Goal: Information Seeking & Learning: Learn about a topic

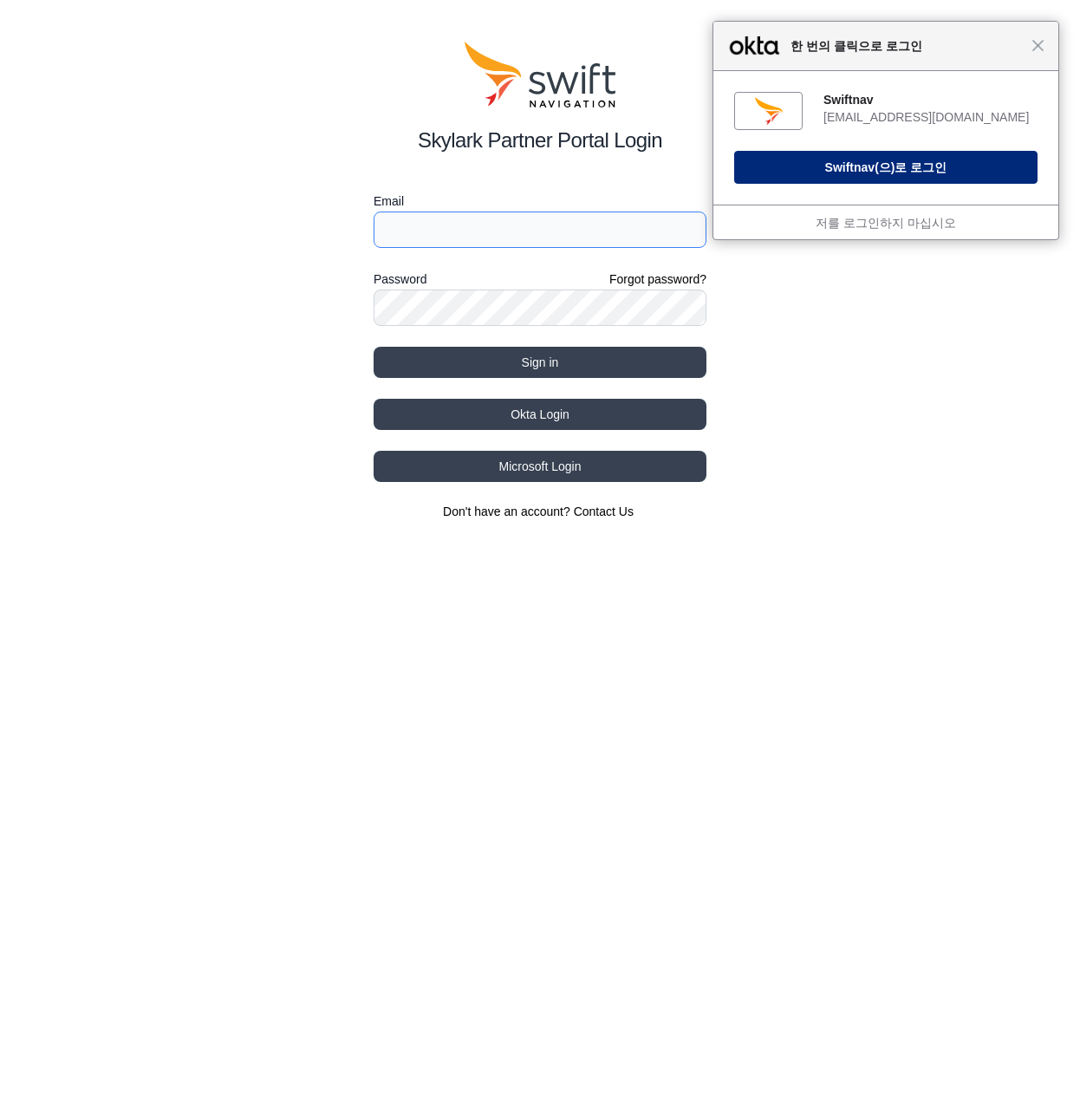
type input "[EMAIL_ADDRESS][DOMAIN_NAME]"
click at [866, 170] on span "Swiftnav" at bounding box center [850, 168] width 50 height 14
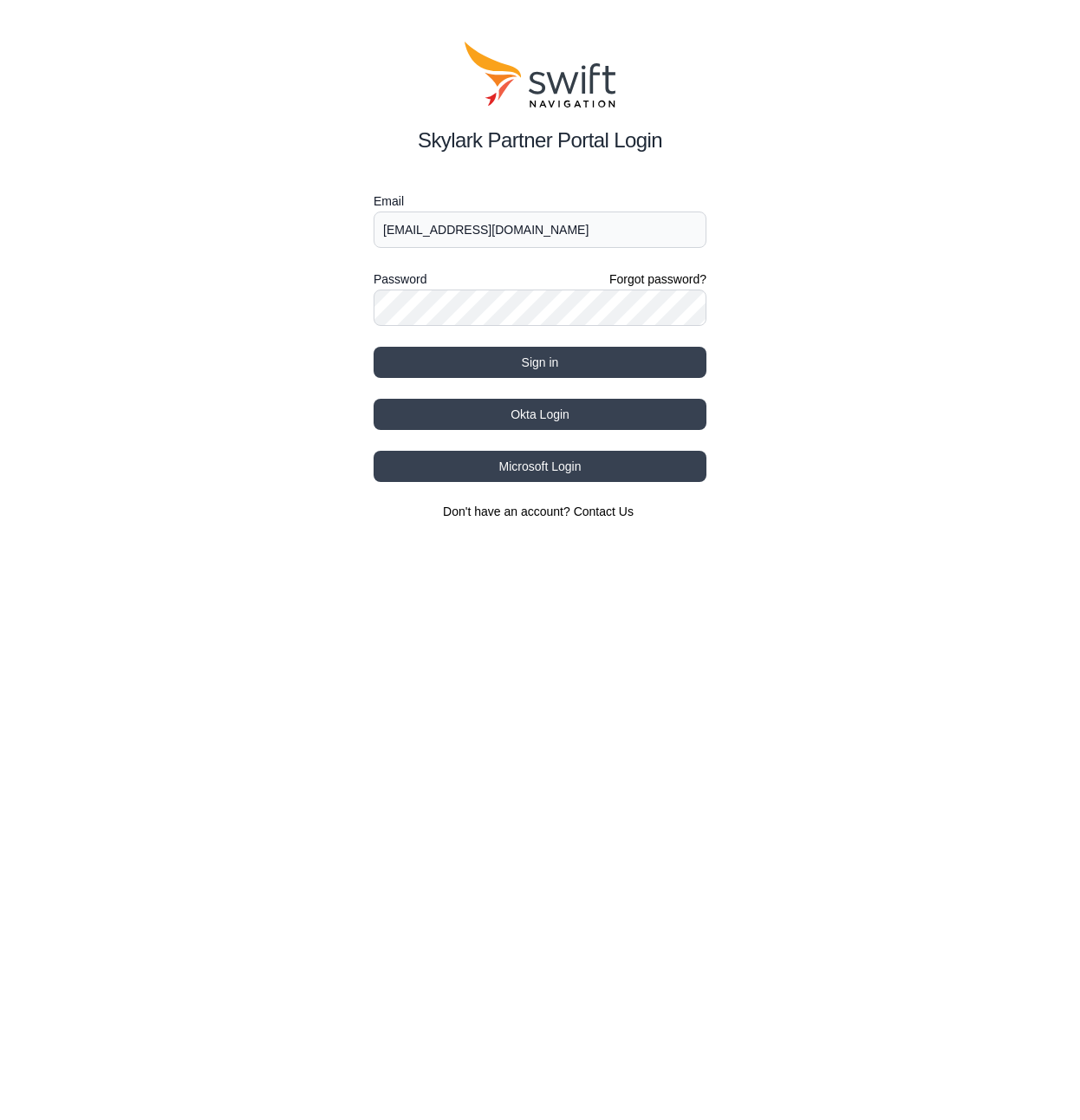
click at [850, 286] on div "Skylark Partner Portal Login Email [EMAIL_ADDRESS][DOMAIN_NAME] Password Forgot…" at bounding box center [540, 281] width 1080 height 561
click at [595, 416] on button "Okta Login" at bounding box center [539, 413] width 332 height 31
click at [554, 421] on button "Loading..." at bounding box center [539, 413] width 332 height 31
click at [596, 353] on button "Sign in" at bounding box center [539, 362] width 332 height 31
click at [567, 86] on icon at bounding box center [562, 83] width 32 height 21
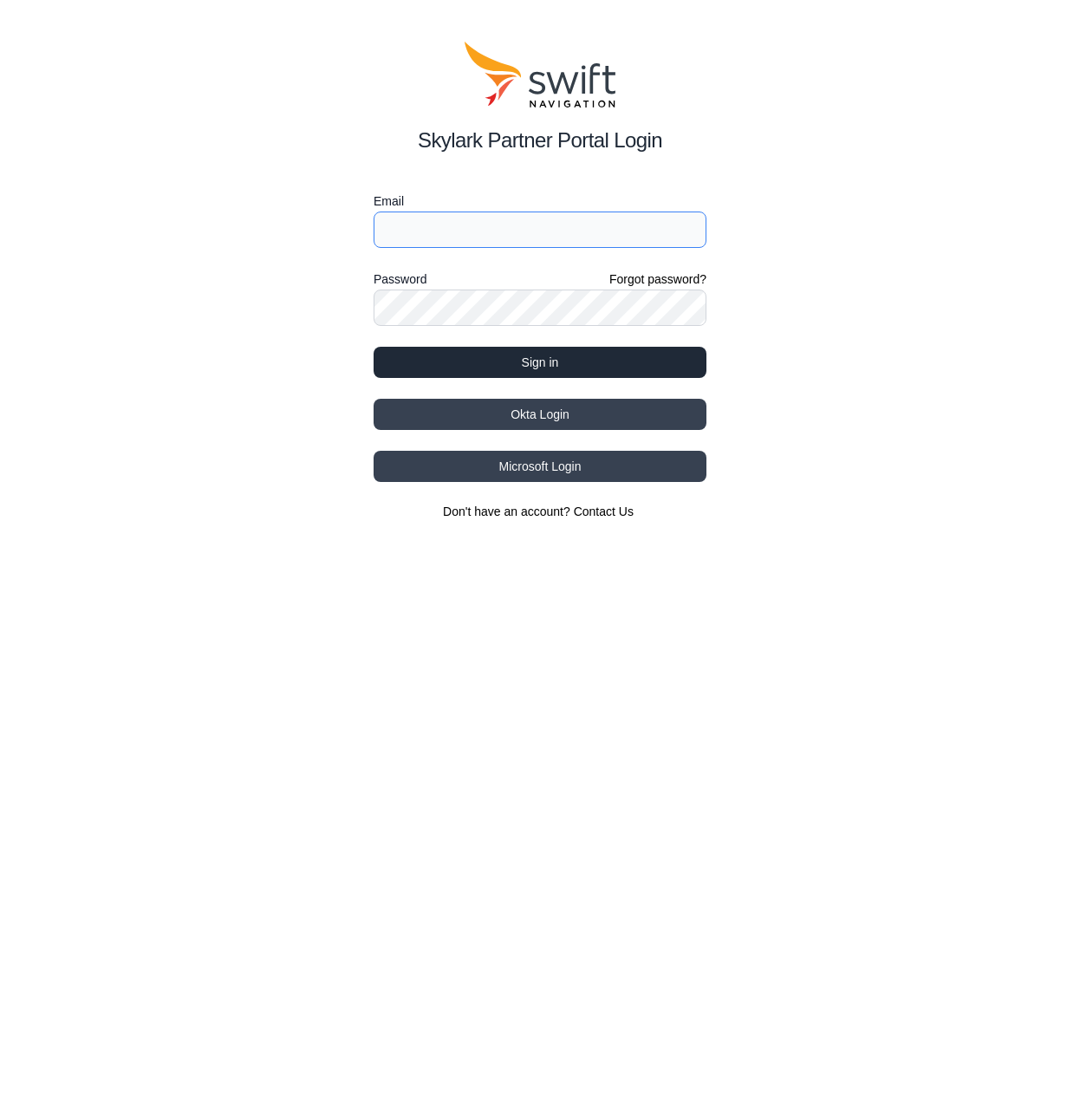
type input "[EMAIL_ADDRESS][DOMAIN_NAME]"
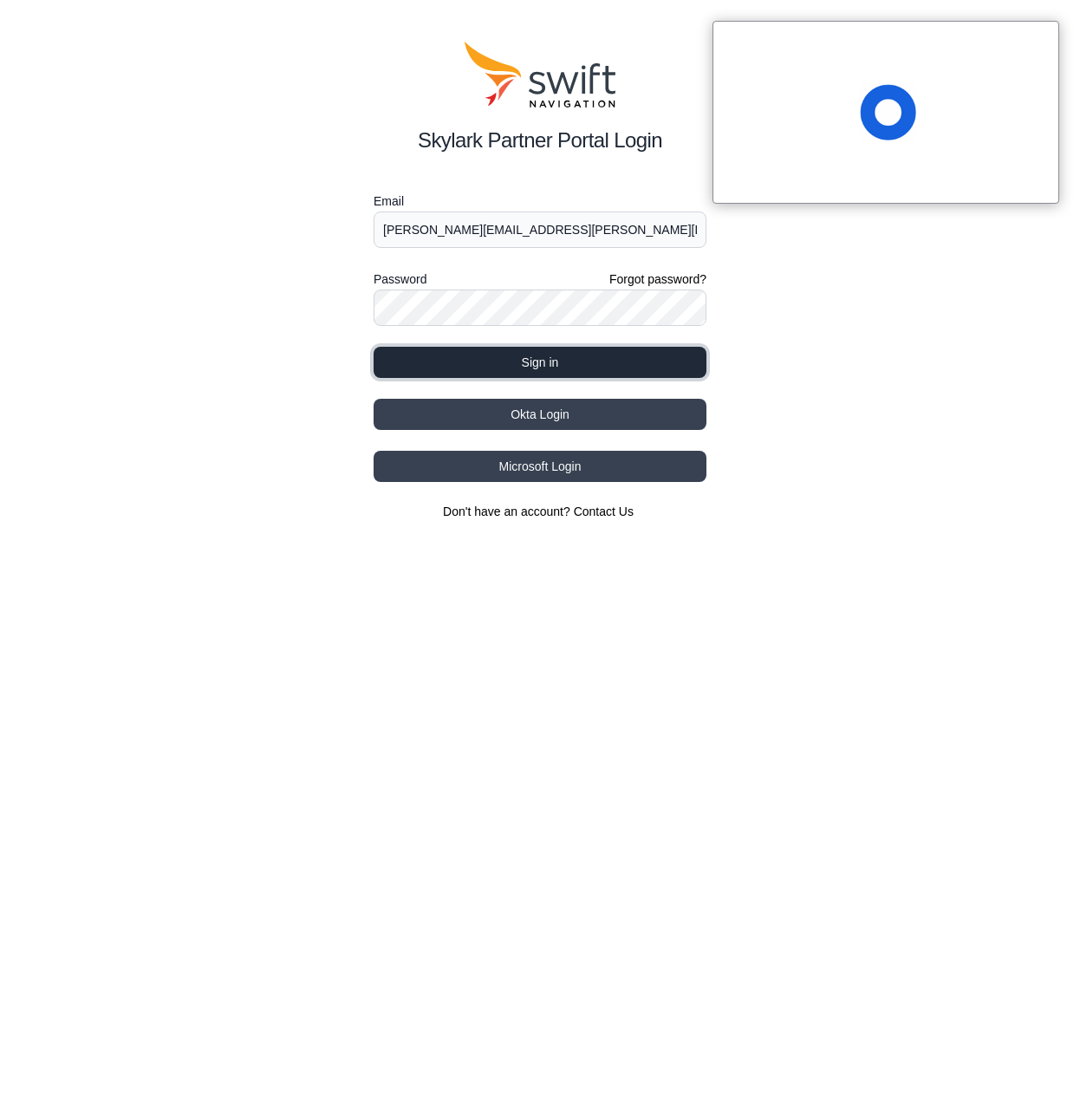
click at [657, 363] on button "Sign in" at bounding box center [539, 362] width 332 height 31
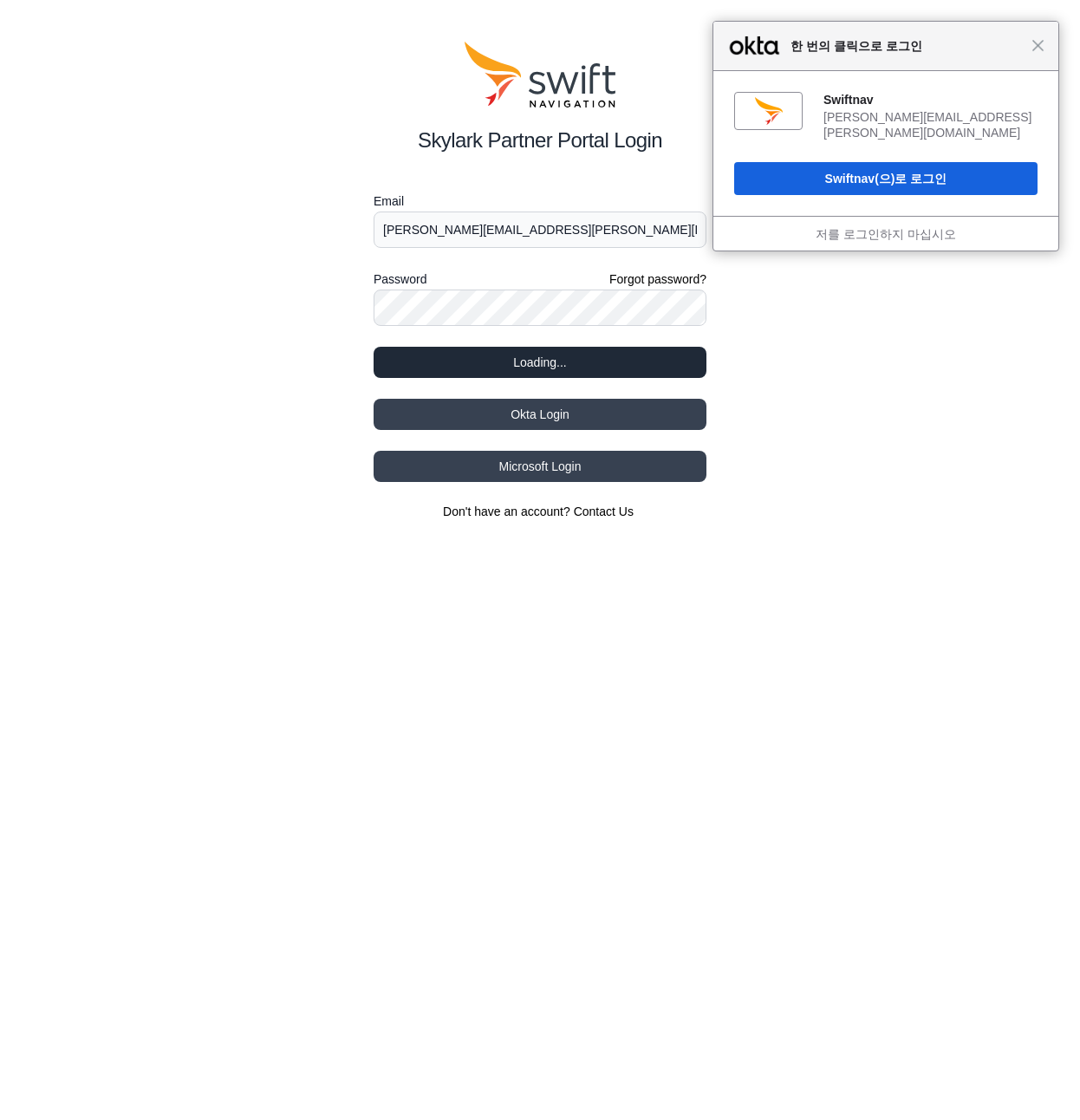
select select
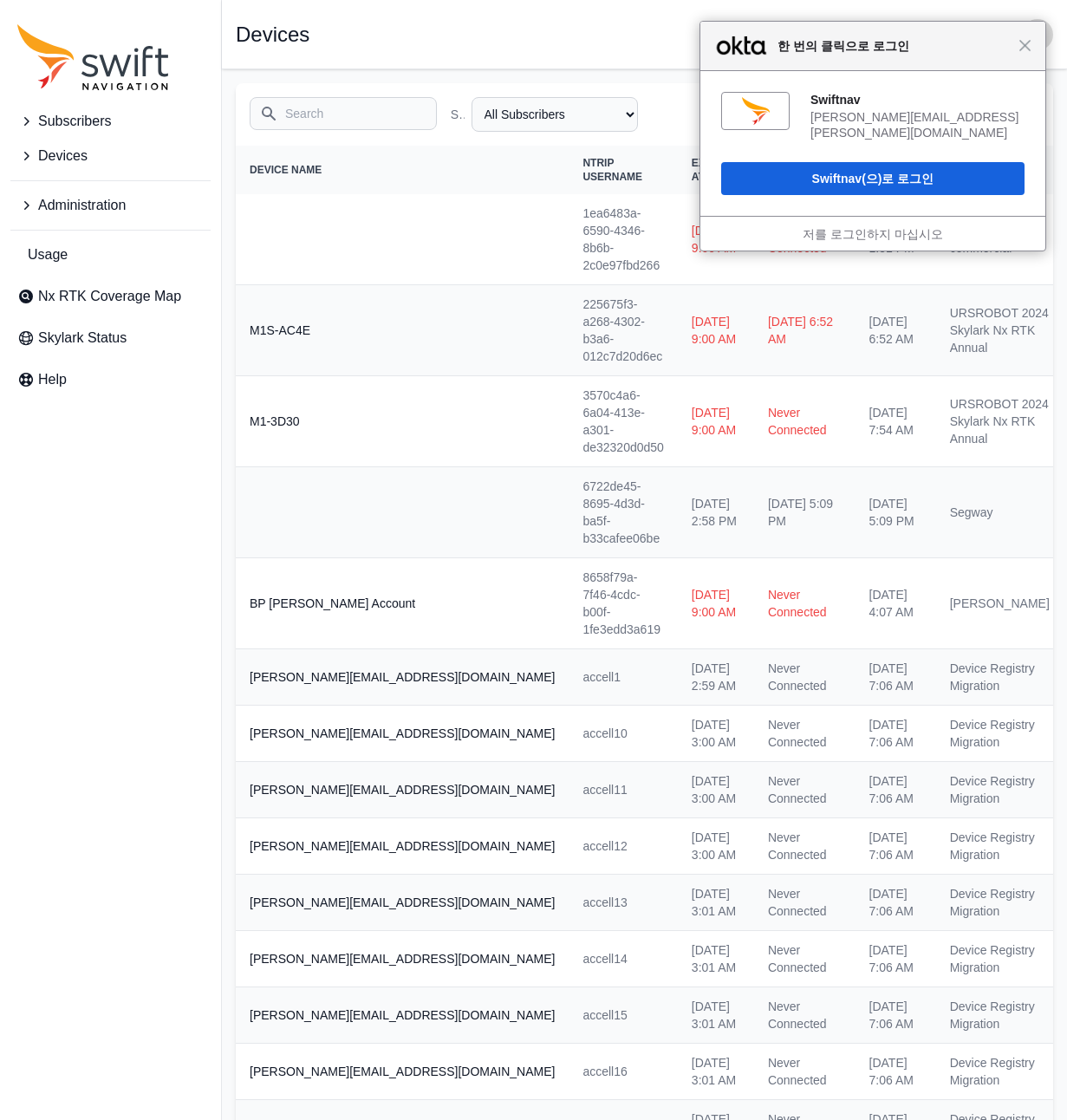
click at [1045, 53] on div "닫기 한 번의 클릭으로 로그인" at bounding box center [873, 45] width 345 height 49
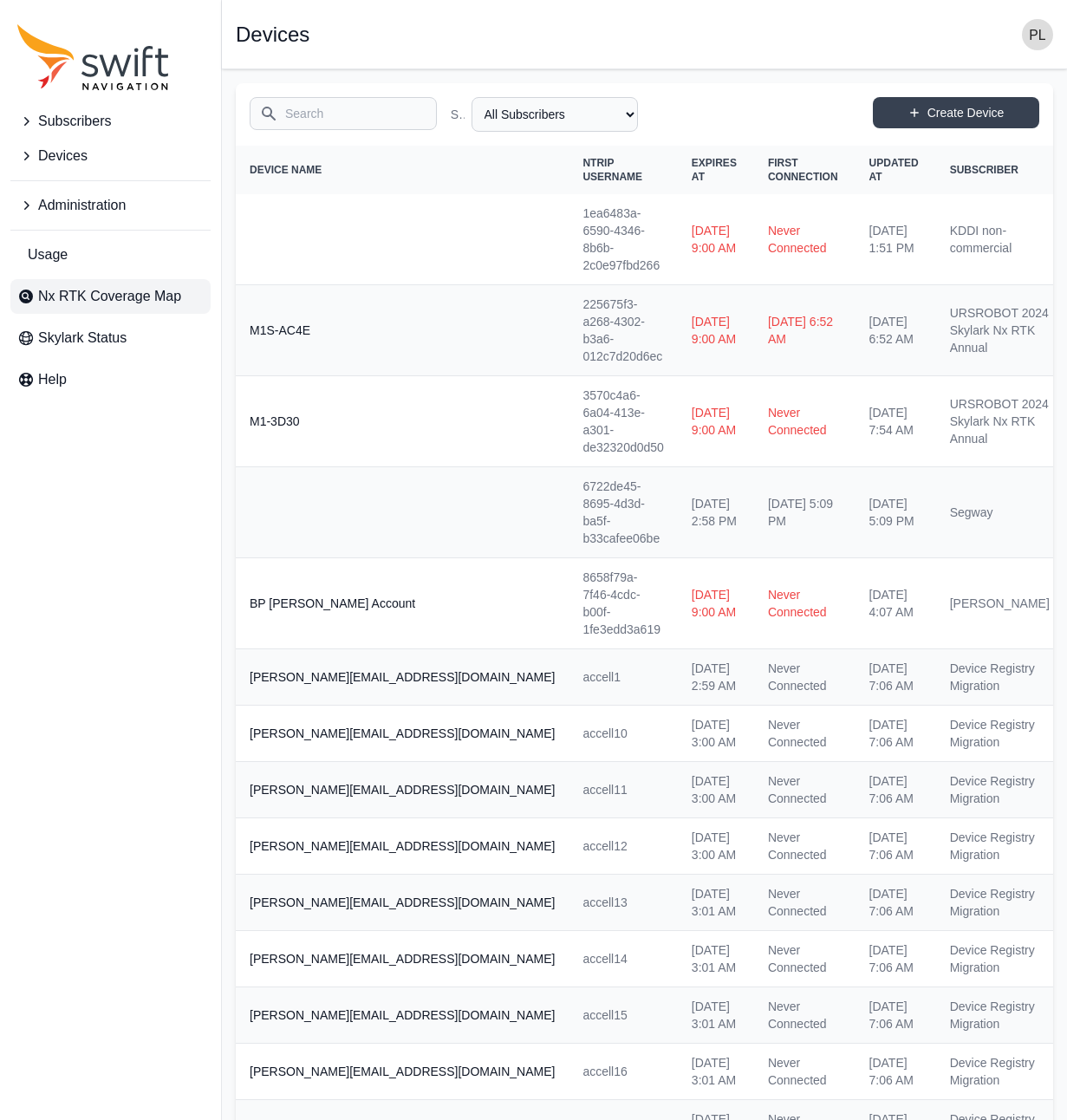
click at [124, 299] on span "Nx RTK Coverage Map" at bounding box center [110, 296] width 143 height 20
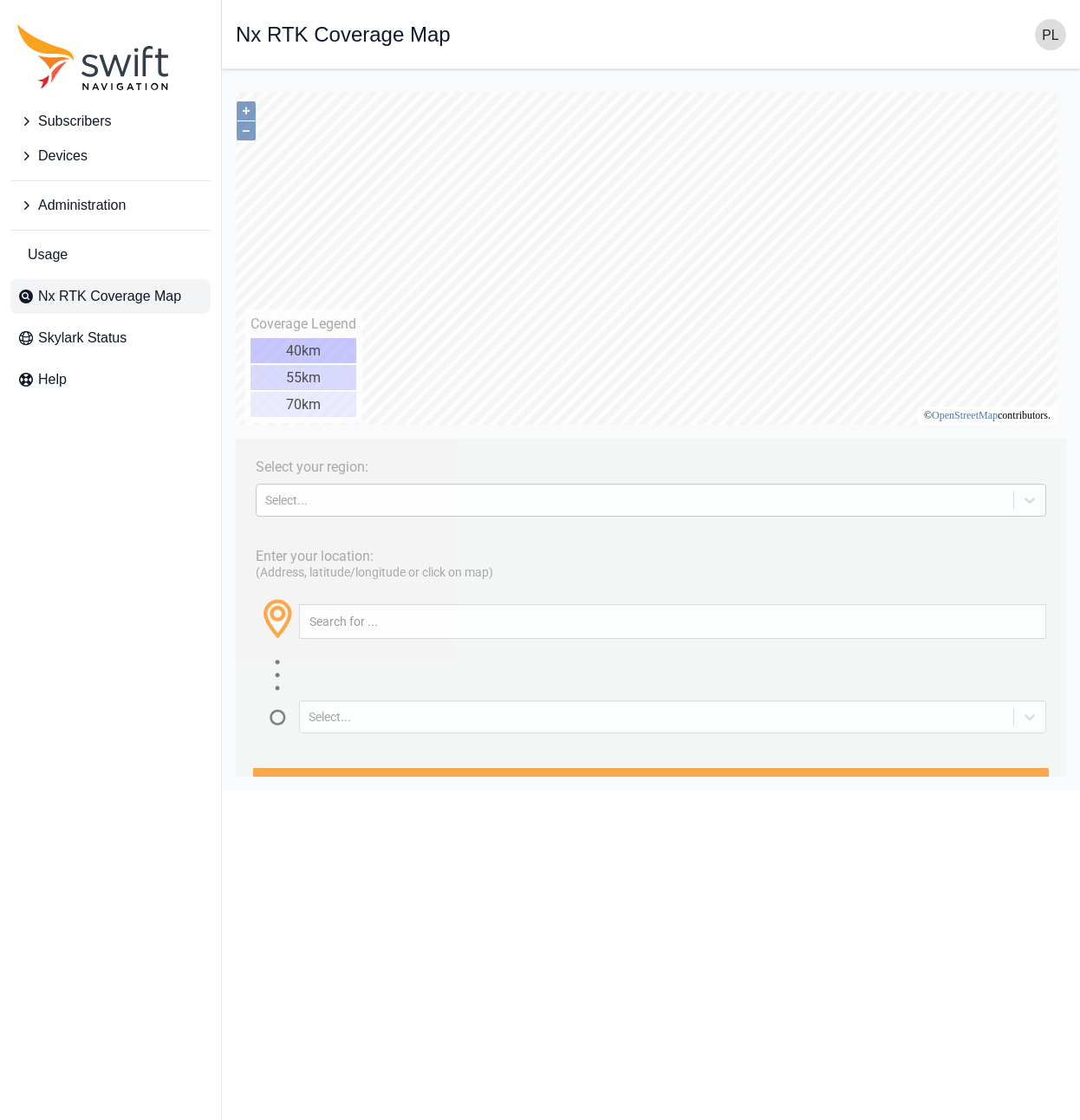
click at [262, 497] on div "Select..." at bounding box center [634, 499] width 757 height 17
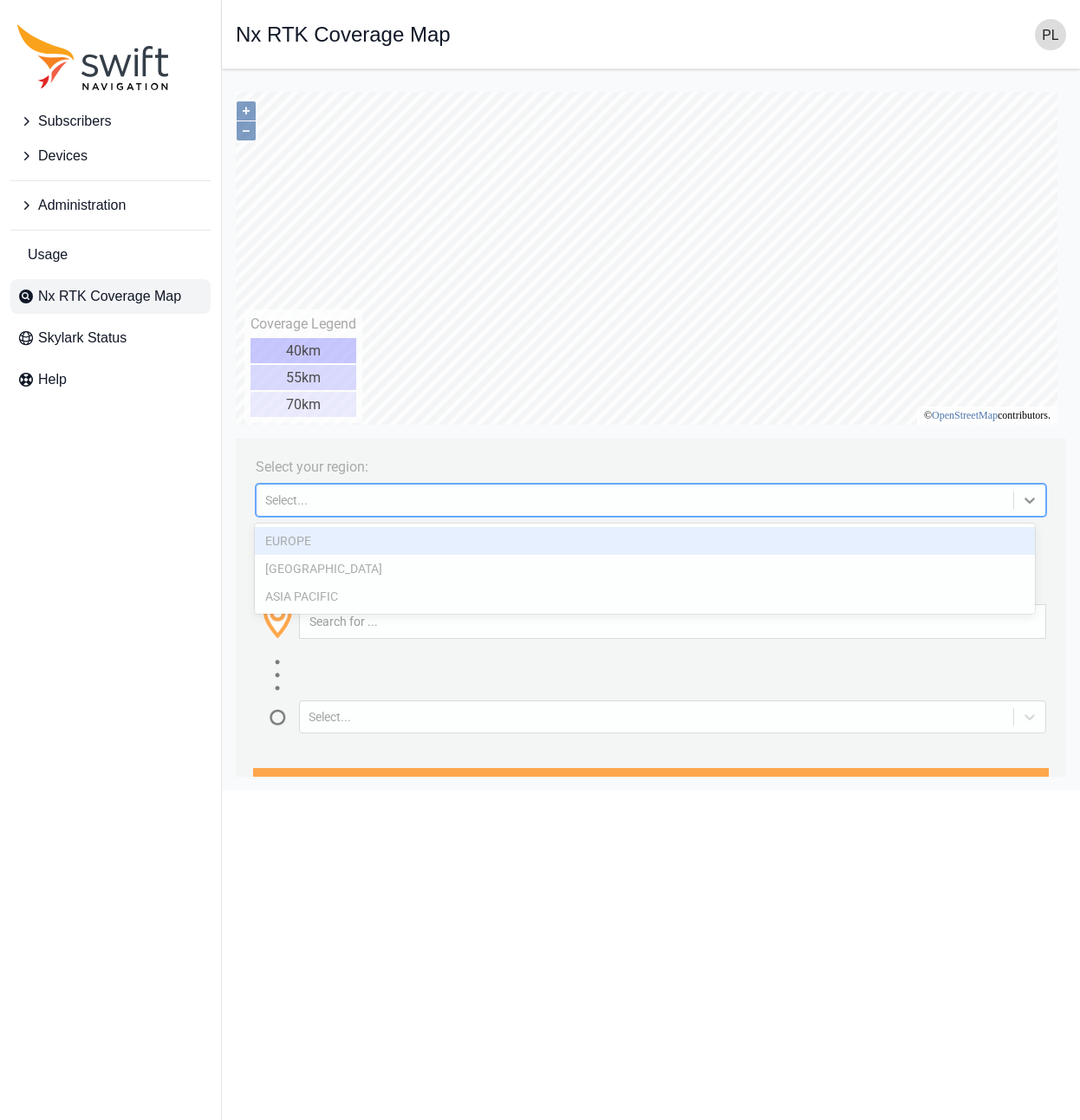
click at [309, 549] on div "EUROPE" at bounding box center [644, 540] width 780 height 28
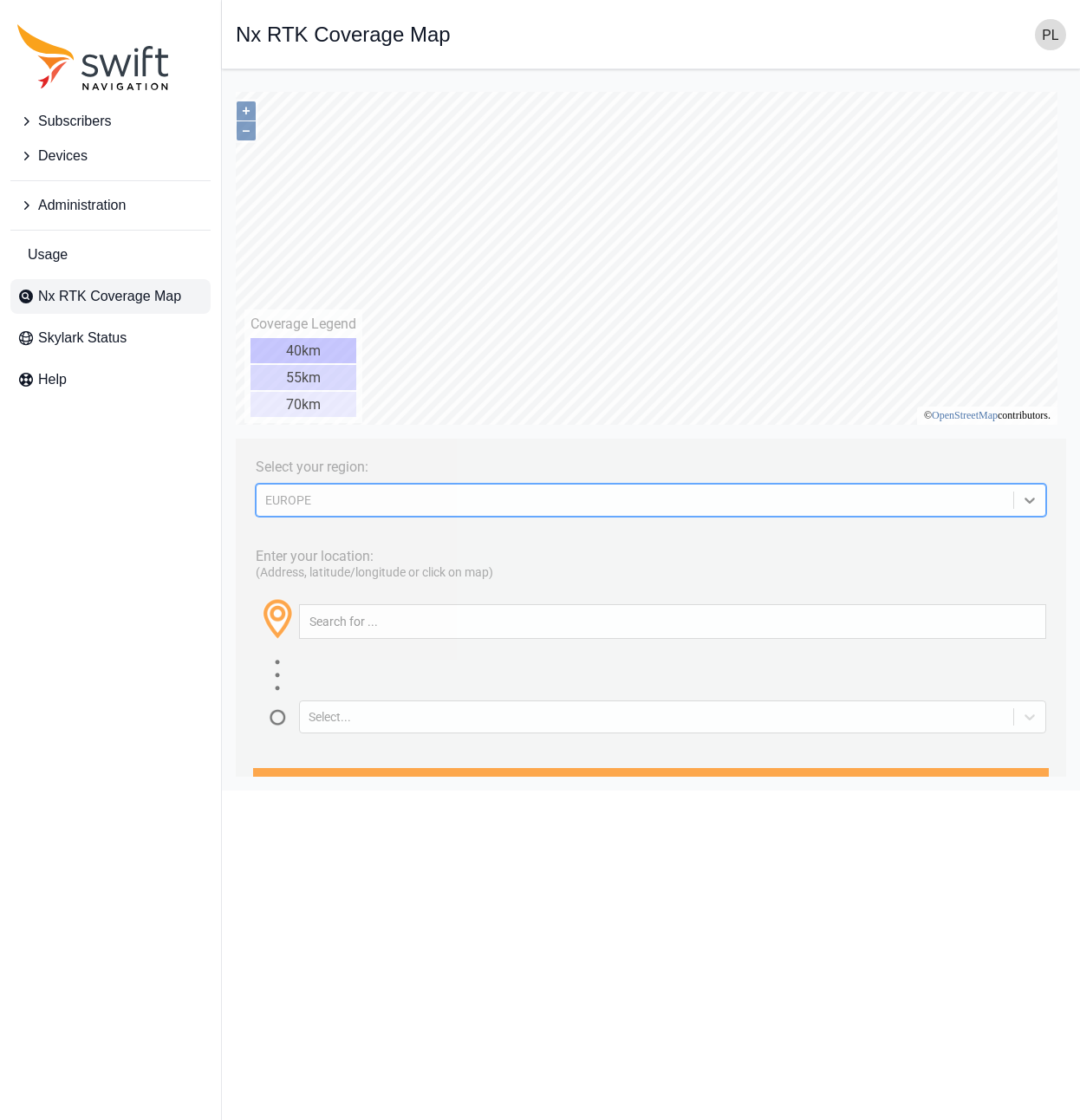
click at [326, 542] on div "Enter your location: (Address, latitude/longitude or click on map) Select..." at bounding box center [650, 634] width 813 height 197
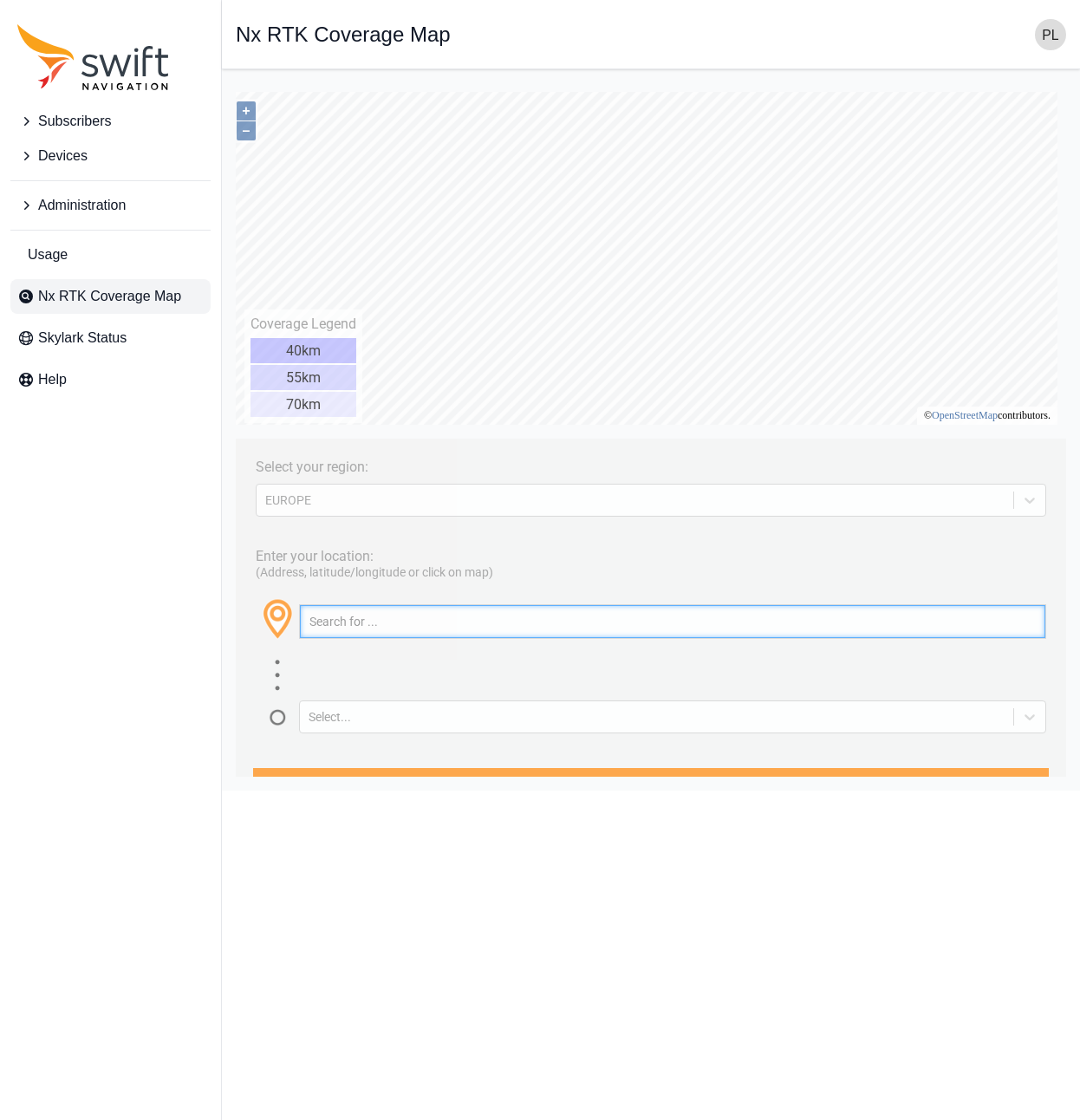
click at [365, 617] on input "text" at bounding box center [673, 621] width 745 height 33
paste input "Messegelände, 30521 Hannover, Germany"
type input "Messegelände, 30521 Hannover, Germany"
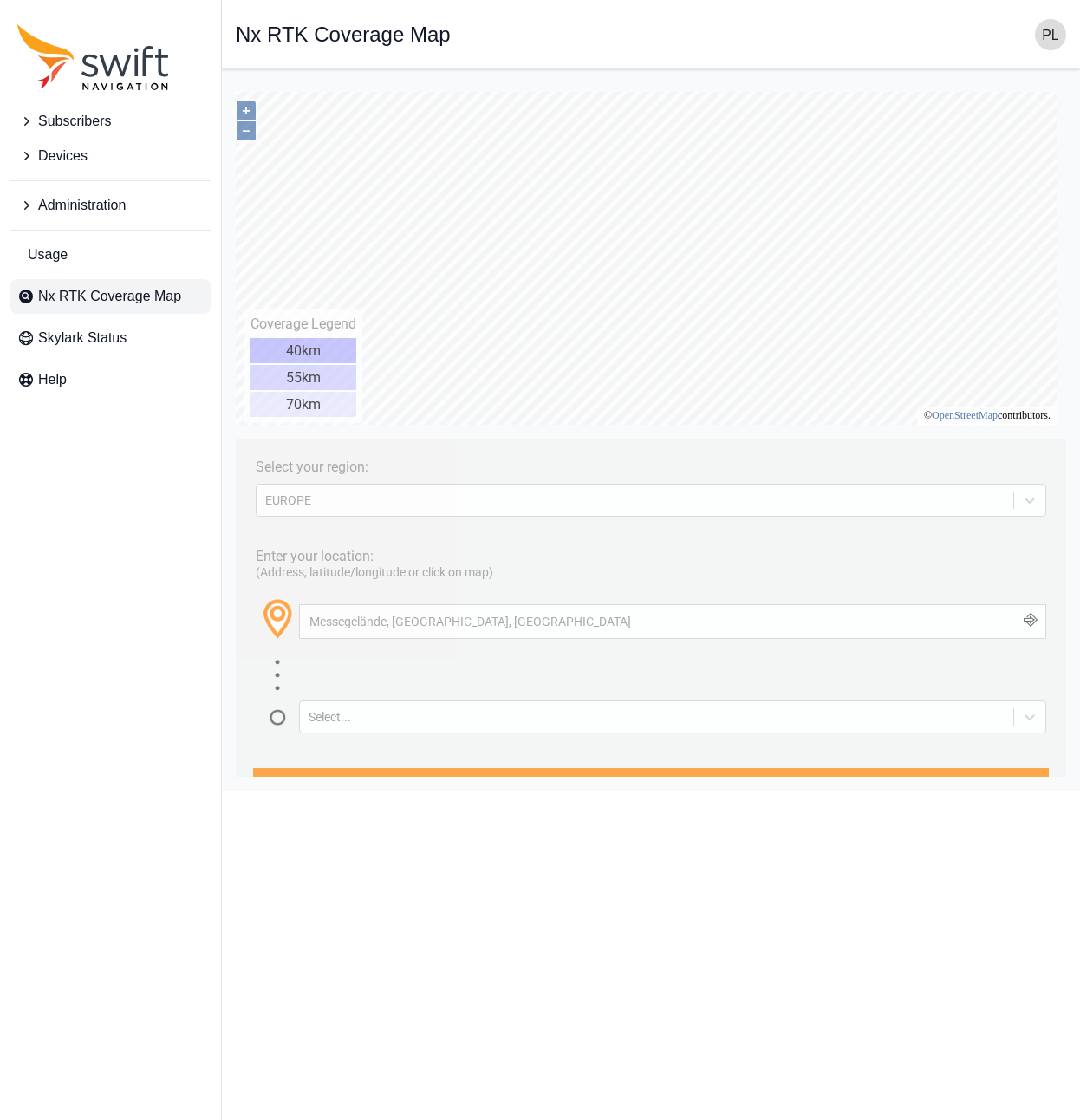
click at [1022, 623] on button "button" at bounding box center [1031, 621] width 29 height 33
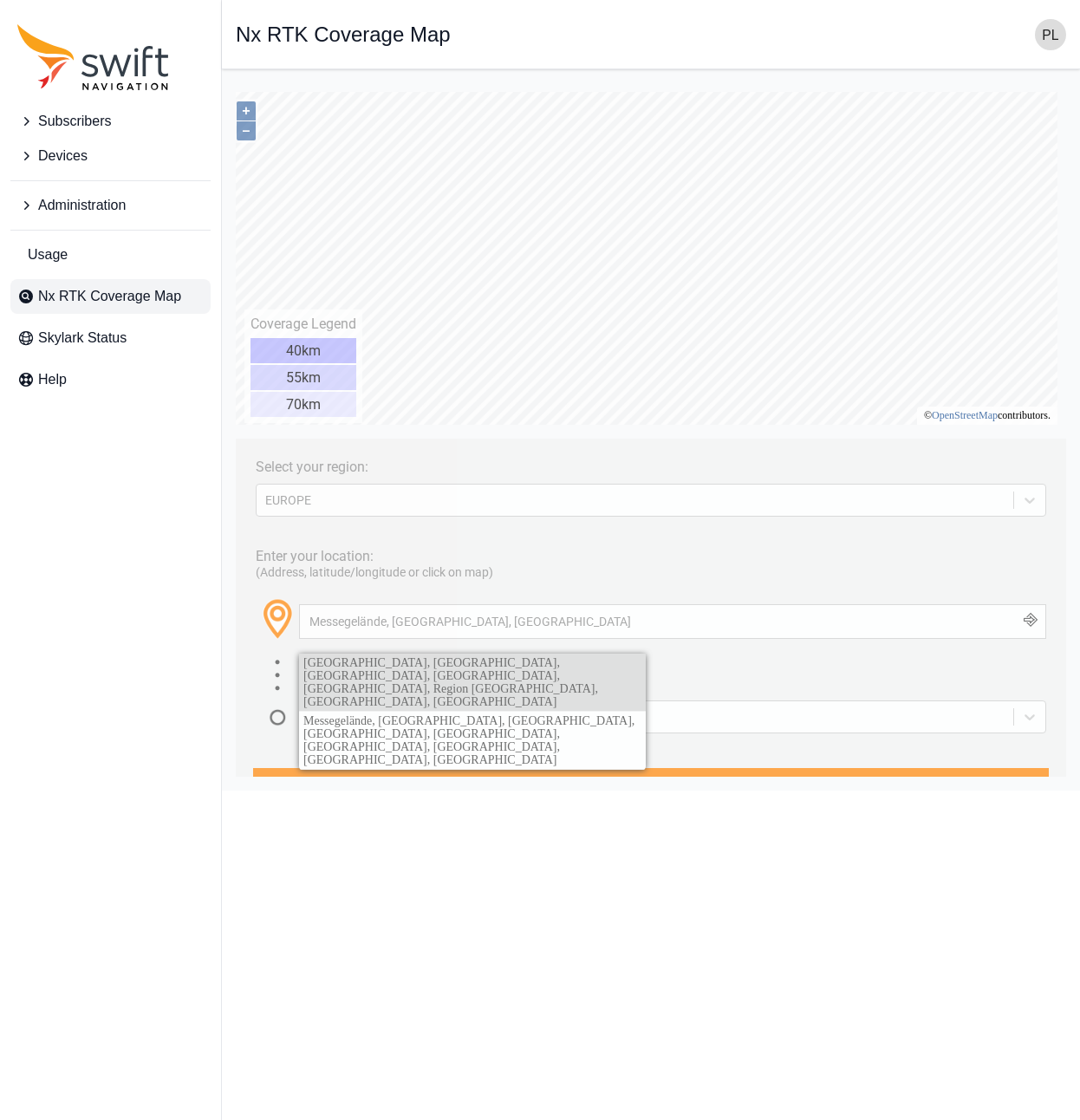
click at [489, 671] on span "Hanover Fairground, Lissabonner Allee, Mittelfeld, Döhren-Wülfel, Hanover, Regi…" at bounding box center [450, 682] width 295 height 52
